Goal: Subscribe to service/newsletter

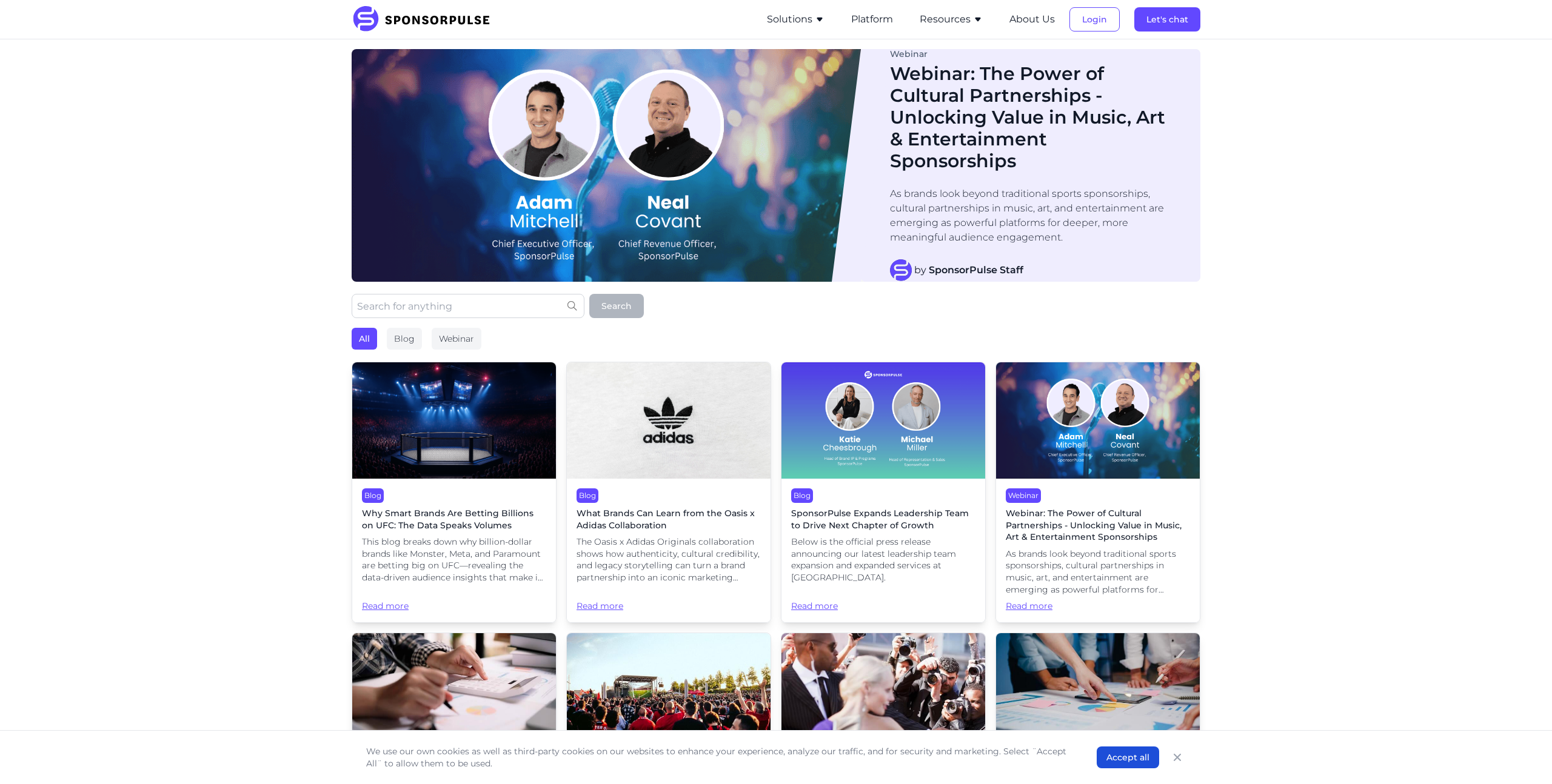
click at [953, 19] on button "Resources" at bounding box center [951, 19] width 63 height 14
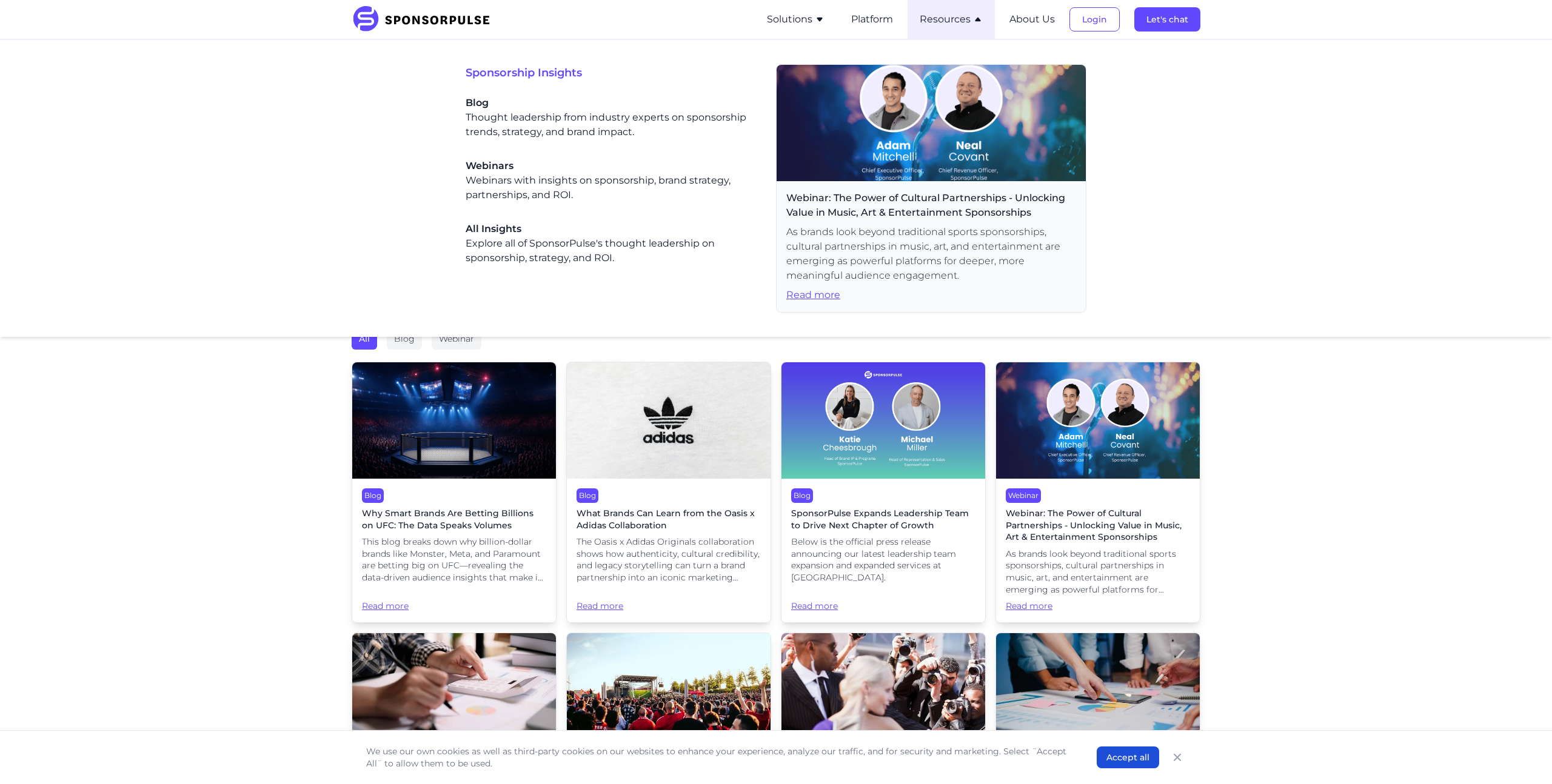
click at [953, 19] on button "Resources" at bounding box center [951, 19] width 63 height 14
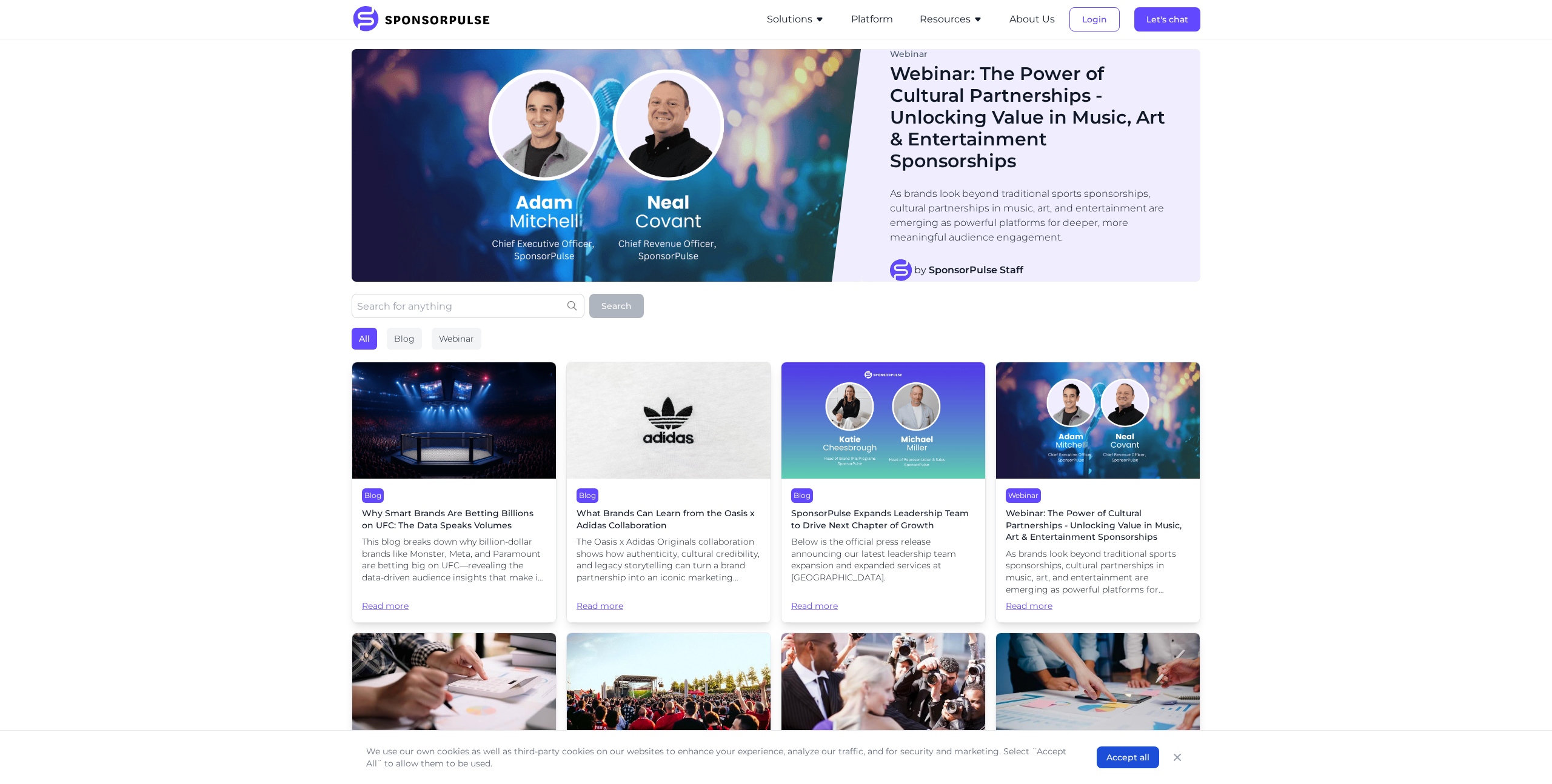
click at [471, 406] on img at bounding box center [454, 420] width 204 height 116
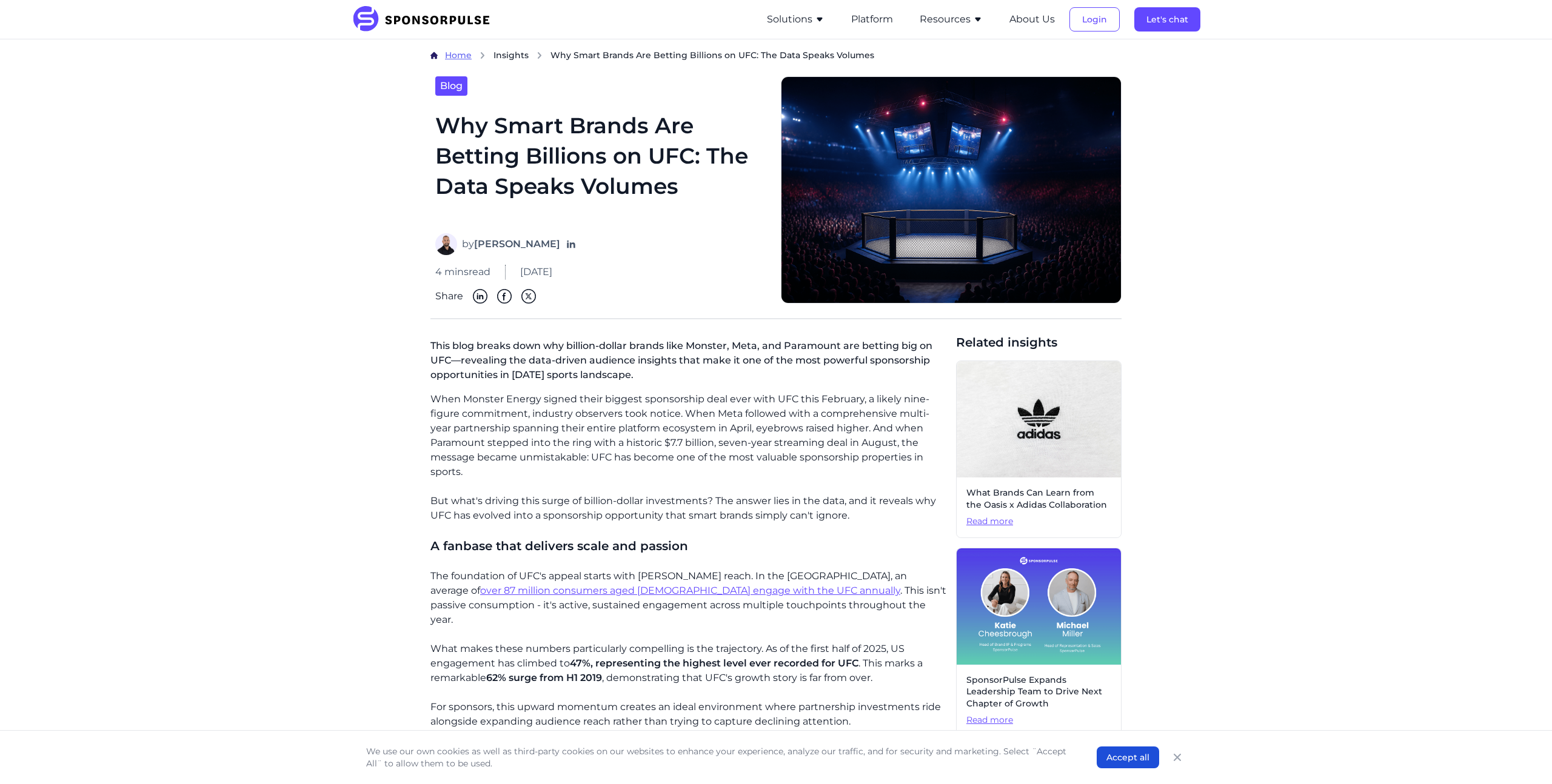
click at [462, 53] on span "Home" at bounding box center [458, 55] width 26 height 11
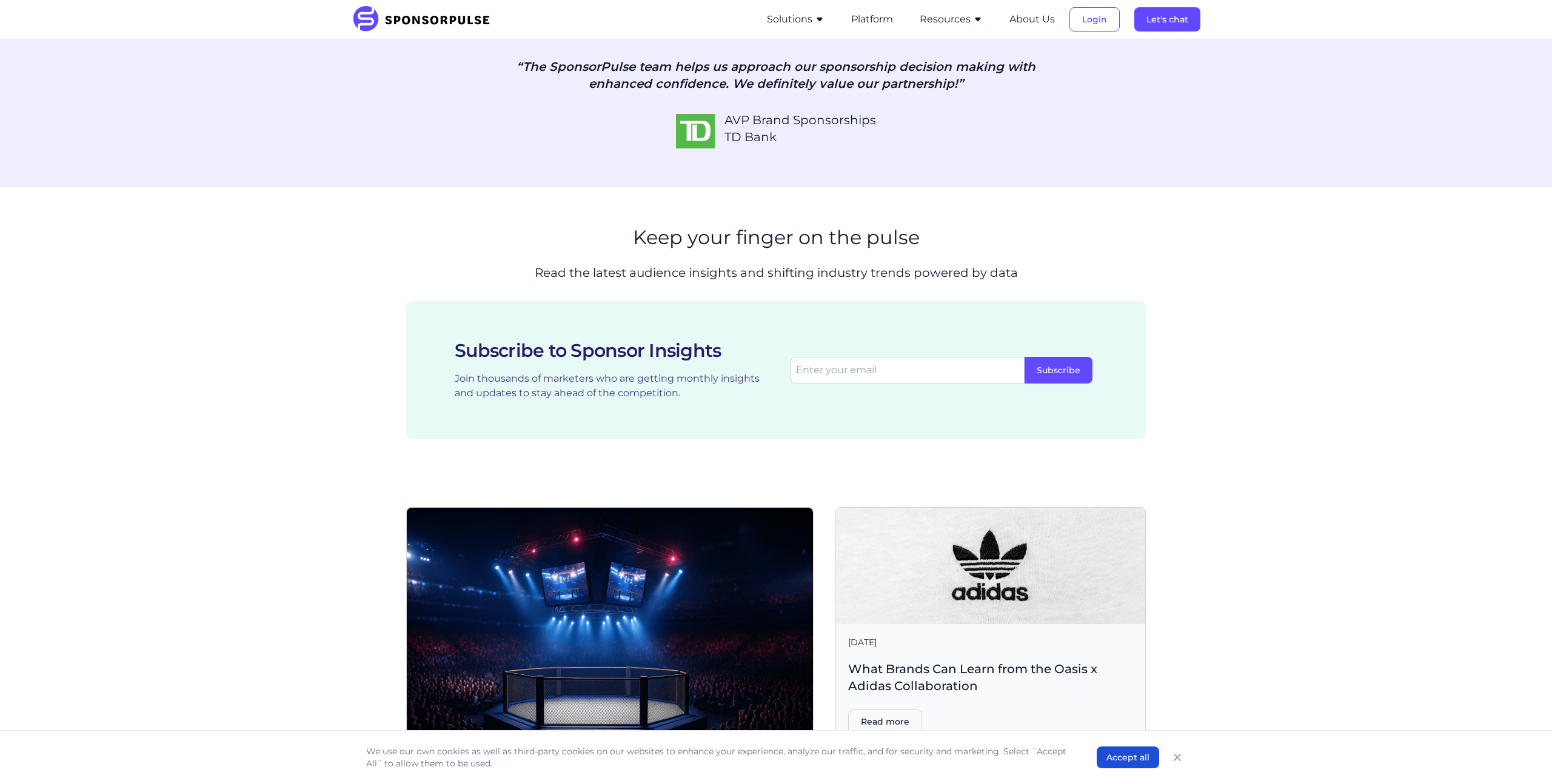
scroll to position [1876, 0]
click at [841, 356] on input "email" at bounding box center [907, 369] width 234 height 26
type input "[PERSON_NAME][EMAIL_ADDRESS][PERSON_NAME][DOMAIN_NAME]"
click at [1053, 356] on button "Subscribe" at bounding box center [1059, 369] width 68 height 26
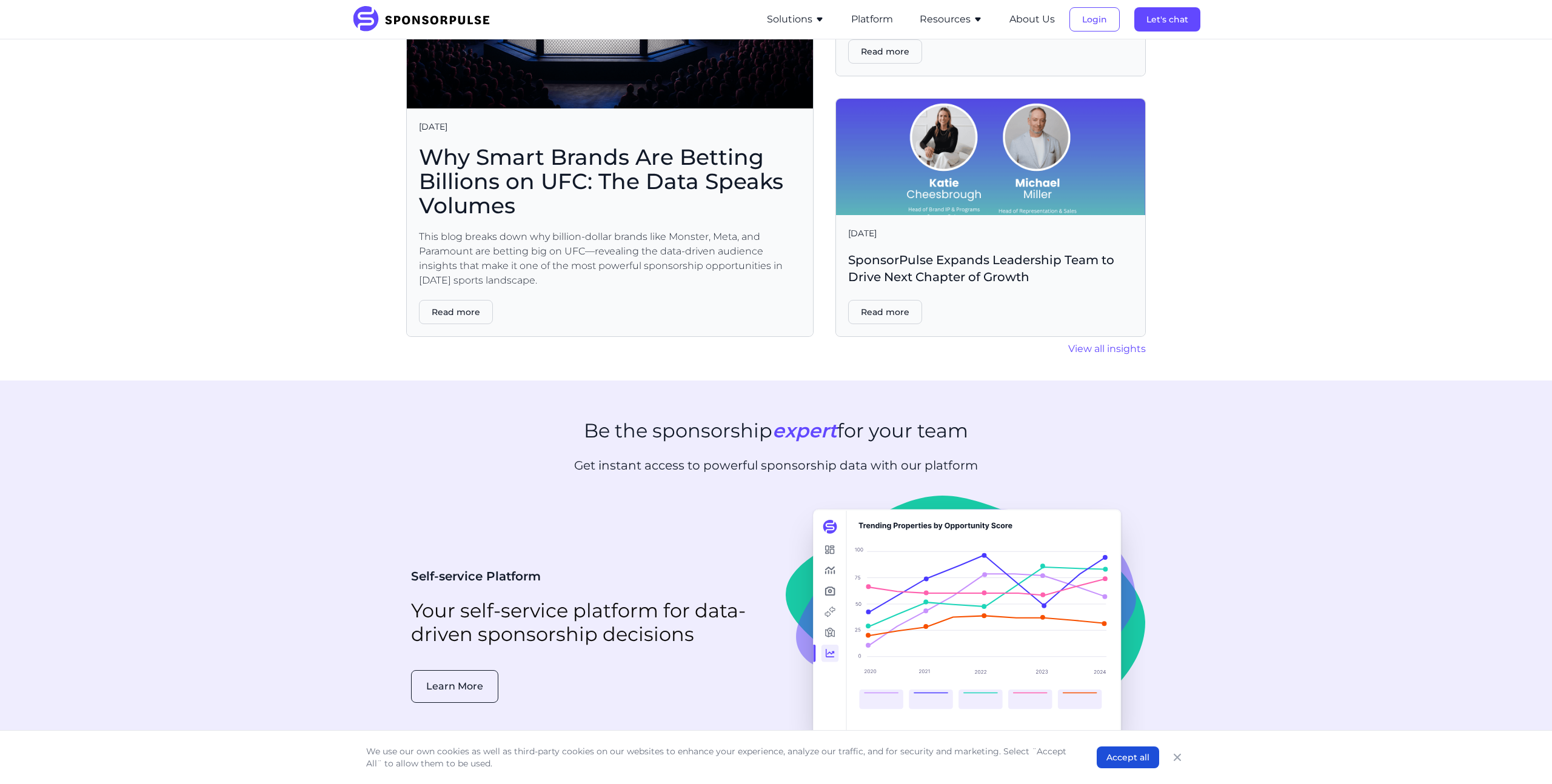
scroll to position [2891, 0]
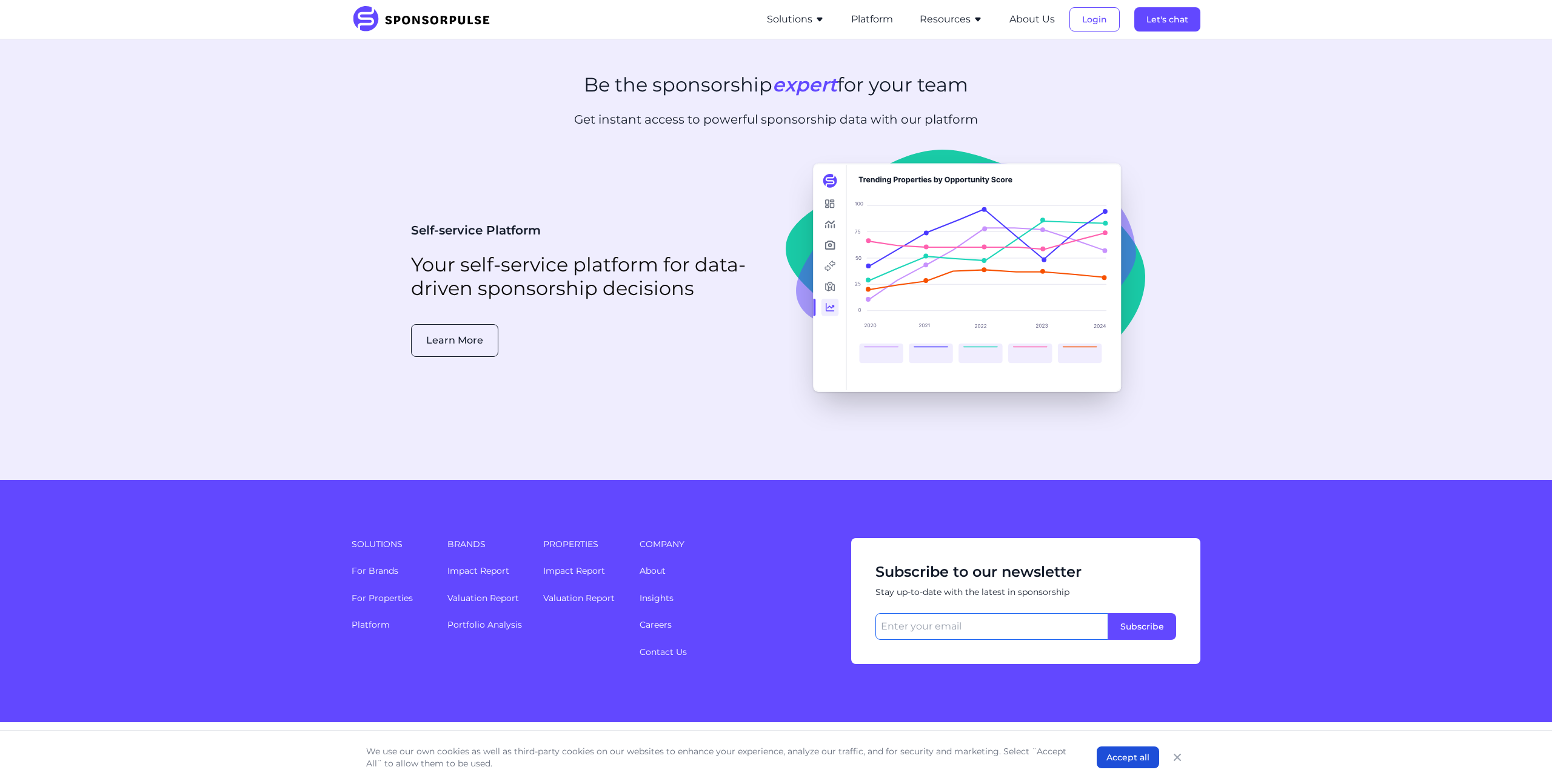
click at [972, 614] on input "email" at bounding box center [992, 626] width 232 height 26
type input "[PERSON_NAME][EMAIL_ADDRESS][PERSON_NAME][DOMAIN_NAME]"
click at [1142, 613] on button "Subscribe" at bounding box center [1142, 626] width 68 height 26
